Goal: Information Seeking & Learning: Find specific fact

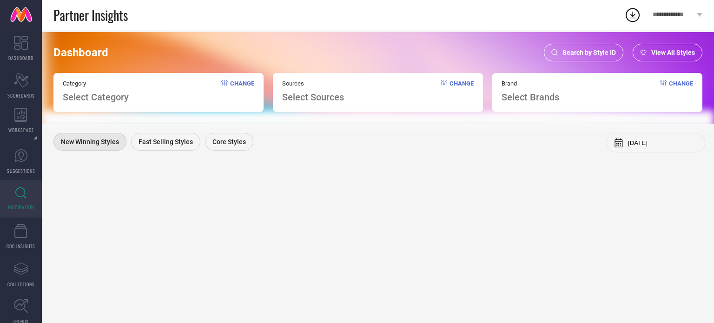
click at [576, 52] on span "Search by Style ID" at bounding box center [589, 52] width 53 height 7
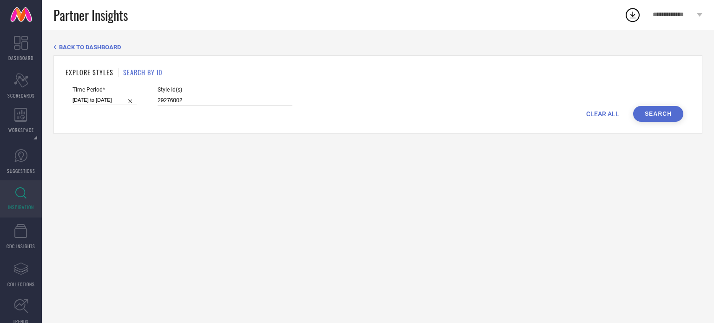
click at [201, 98] on input "29276002" at bounding box center [225, 100] width 135 height 11
paste input "11711658 19086754 19086708 19087076 16116918 16116912 16116986 19087016 1611700…"
type input "11711658 19086754 19086708 19087076 16116918 16116912 16116986 19087016 1611700…"
select select "6"
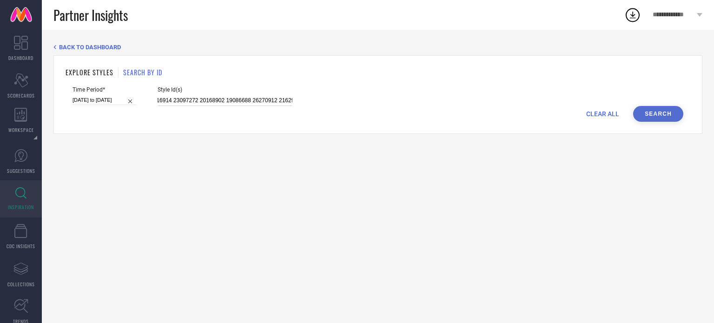
select select "2025"
select select "7"
select select "2025"
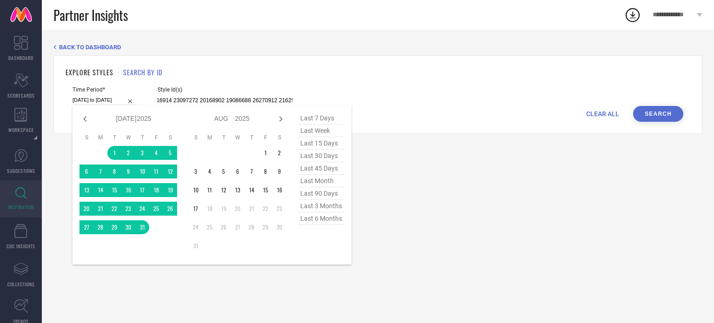
click at [93, 98] on input "[DATE] to [DATE]" at bounding box center [105, 100] width 64 height 10
type input "11711658 19086754 19086708 19087076 16116918 16116912 16116986 19087016 1611700…"
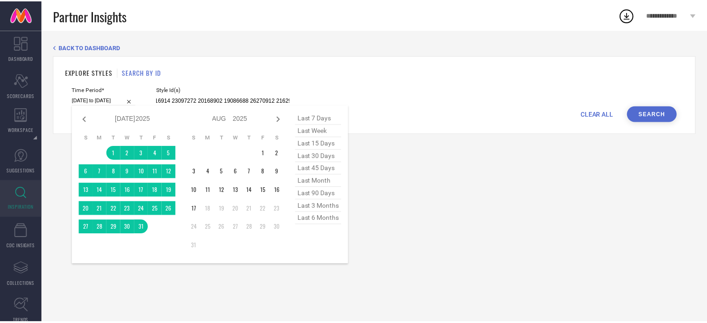
scroll to position [0, 0]
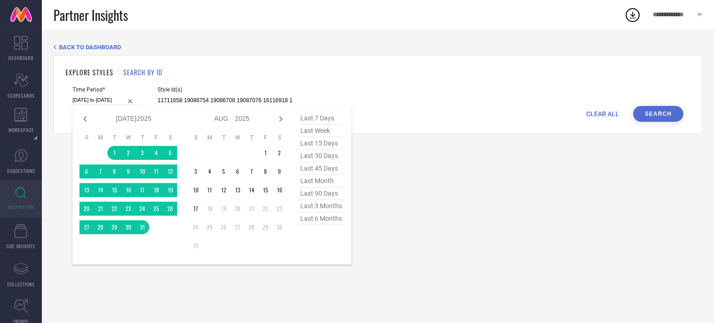
click at [320, 167] on span "last 45 days" at bounding box center [321, 168] width 47 height 13
type input "[DATE] to [DATE]"
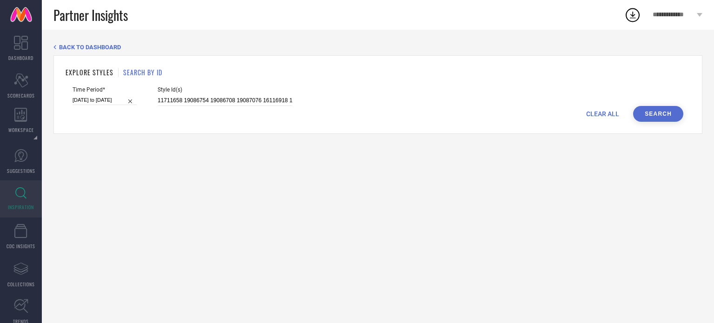
click at [654, 108] on button "Search" at bounding box center [658, 114] width 50 height 16
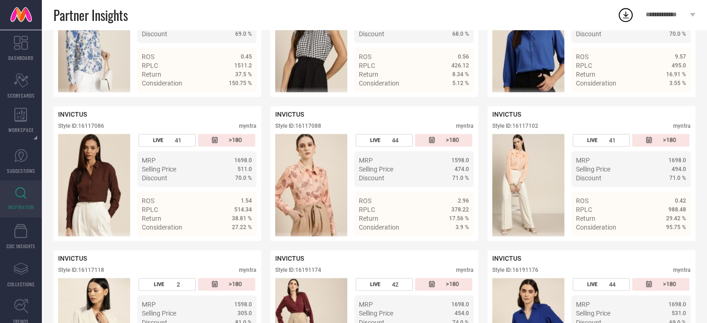
scroll to position [1458, 0]
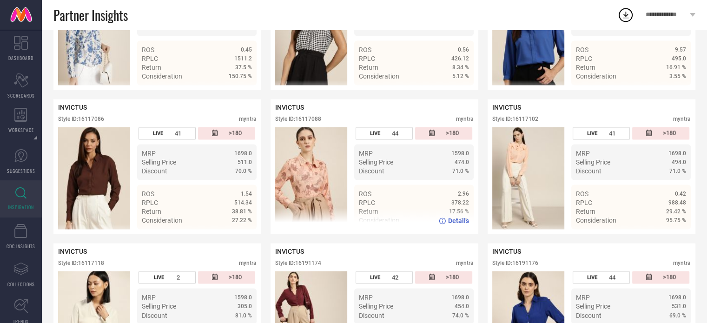
click at [311, 127] on div "INVICTUS Style ID: 16117088 myntra" at bounding box center [374, 115] width 199 height 23
copy div "16117088"
click at [272, 208] on div "INVICTUS Style ID: 16117088 myntra LIVE 44 >180 MRP 1598.0 Selling Price 474.0 …" at bounding box center [375, 166] width 208 height 135
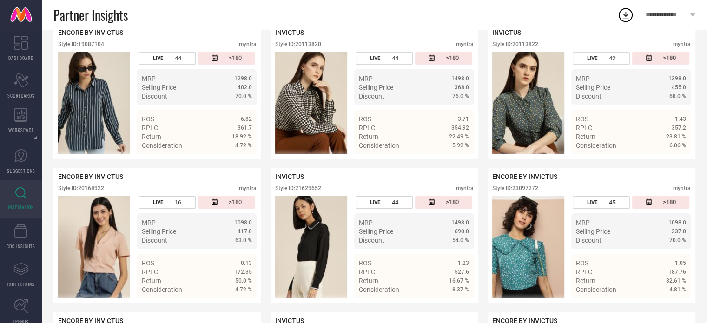
scroll to position [2974, 0]
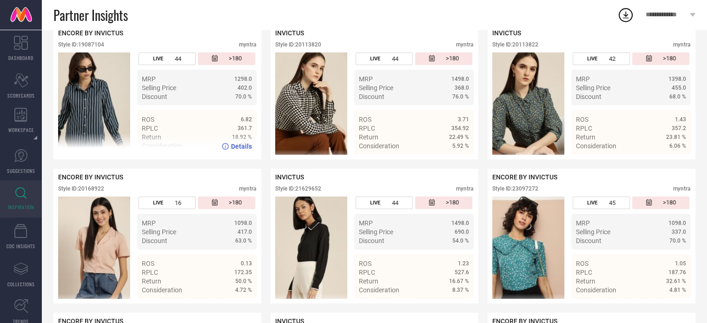
click at [97, 48] on div "Style ID: 19087104" at bounding box center [81, 44] width 46 height 7
copy div "19087104"
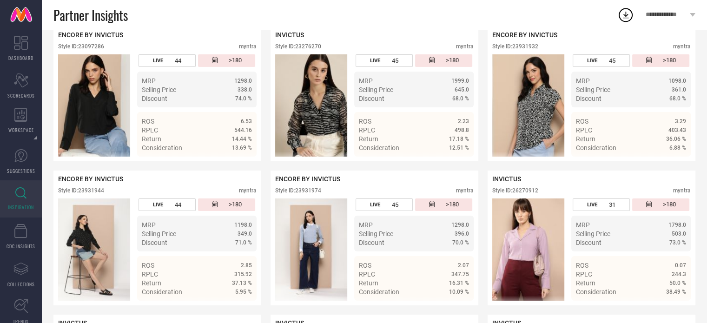
scroll to position [3219, 0]
